Goal: Transaction & Acquisition: Download file/media

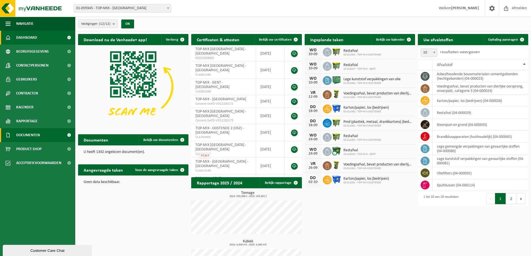
click at [34, 137] on span "Documenten" at bounding box center [28, 135] width 24 height 14
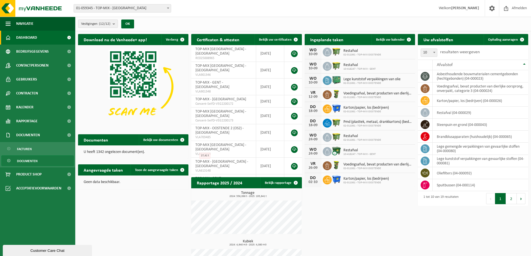
click at [25, 160] on span "Documenten" at bounding box center [27, 161] width 21 height 11
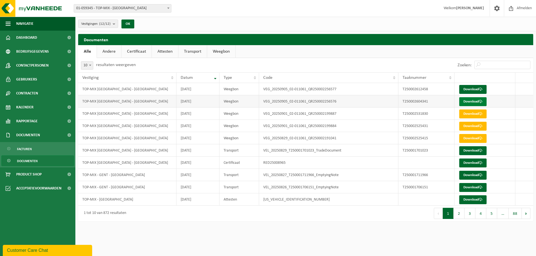
click at [470, 102] on link "Download" at bounding box center [472, 101] width 27 height 9
click at [466, 90] on link "Download" at bounding box center [472, 89] width 27 height 9
